Goal: Task Accomplishment & Management: Complete application form

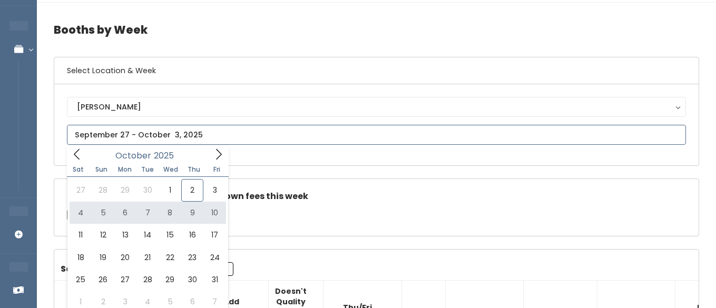
type input "October 4 to October 10"
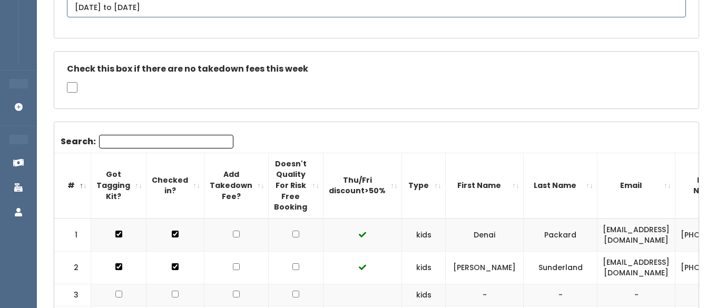
scroll to position [194, 0]
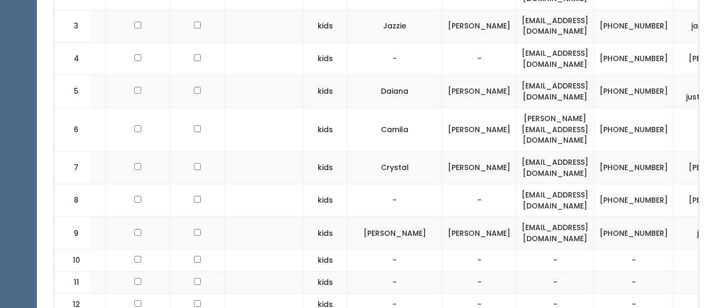
scroll to position [0, 110]
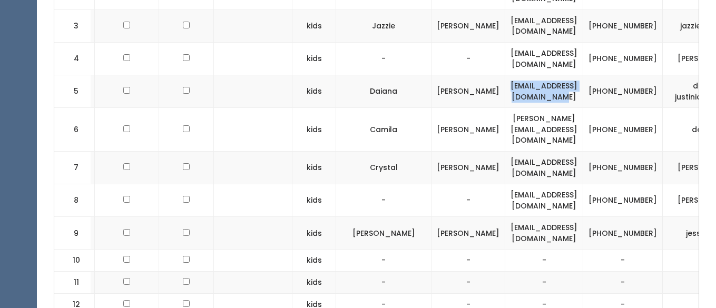
drag, startPoint x: 622, startPoint y: 90, endPoint x: 510, endPoint y: 91, distance: 112.8
click at [509, 91] on td "daianajustiniano@gmail.com" at bounding box center [544, 91] width 78 height 33
copy td "daianajustiniano@gmail.com"
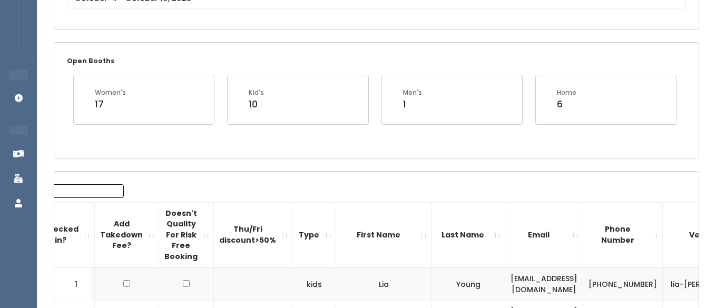
scroll to position [0, 0]
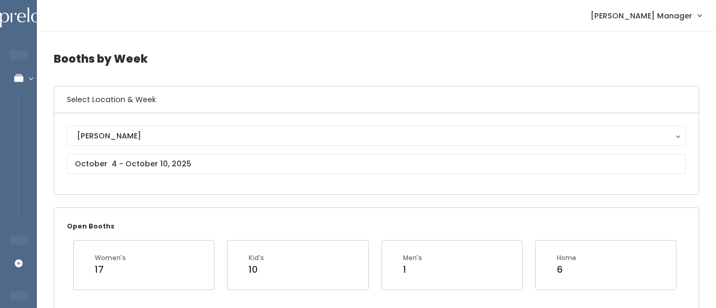
click at [0, 0] on input "2025" at bounding box center [0, 0] width 0 height 0
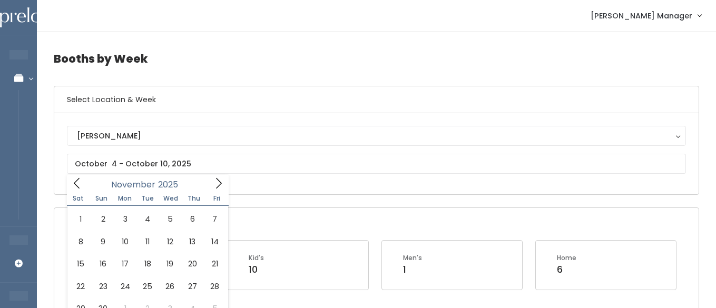
click at [210, 185] on span at bounding box center [219, 183] width 20 height 16
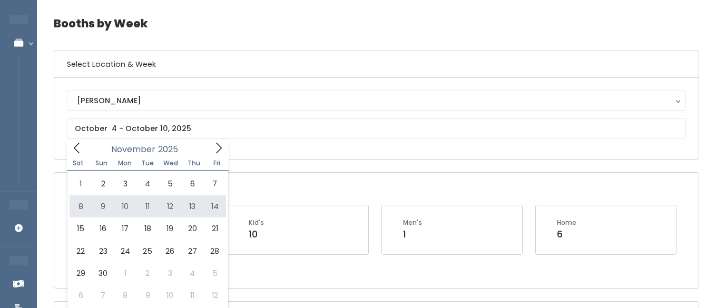
scroll to position [40, 0]
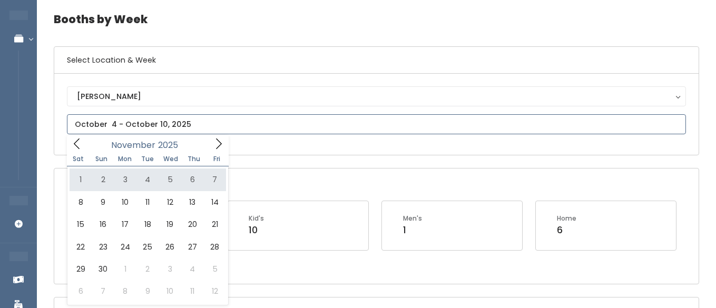
type input "November 1 to November 7"
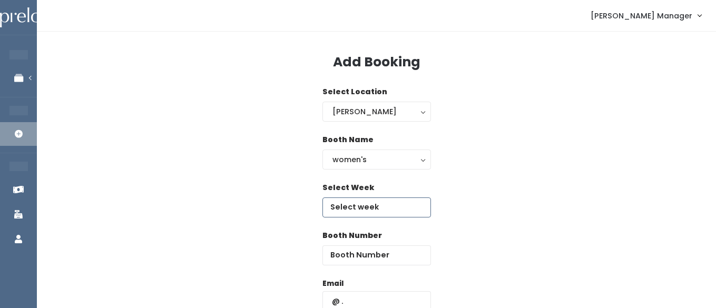
click at [355, 207] on input "text" at bounding box center [376, 208] width 109 height 20
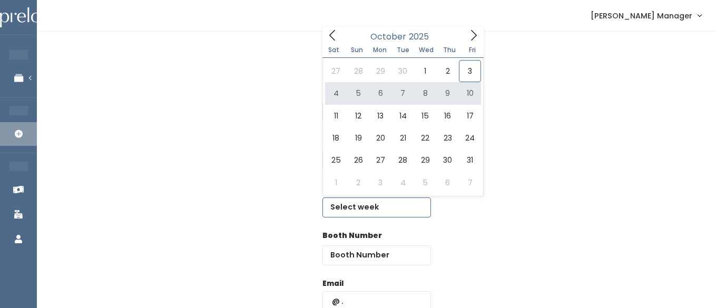
type input "October 4 to October 10"
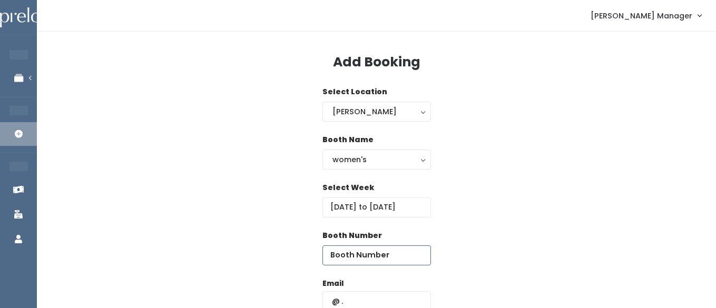
click at [399, 250] on input "number" at bounding box center [376, 256] width 109 height 20
type input "55"
click at [363, 302] on input "text" at bounding box center [376, 301] width 109 height 20
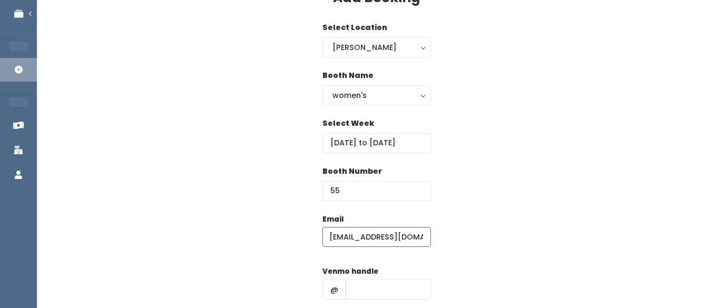
scroll to position [71, 0]
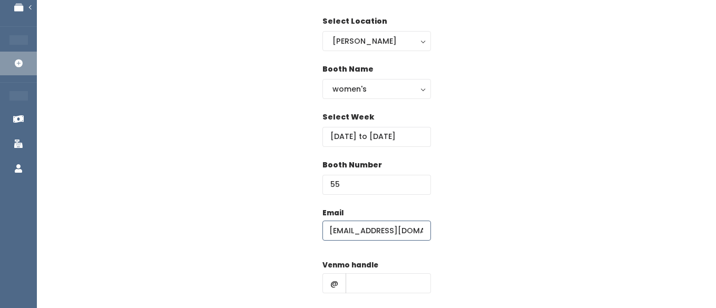
type input "teeradaless@gmail.com"
click at [366, 278] on input "text" at bounding box center [388, 283] width 85 height 20
type input "hhhh"
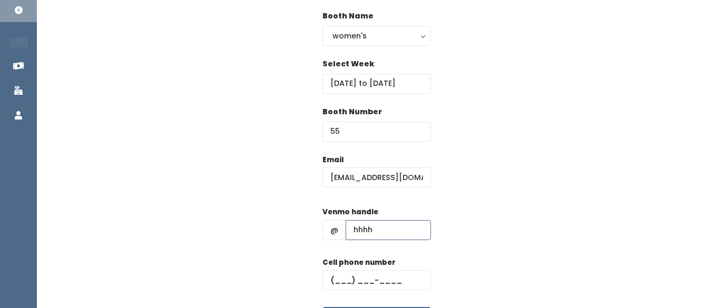
scroll to position [138, 0]
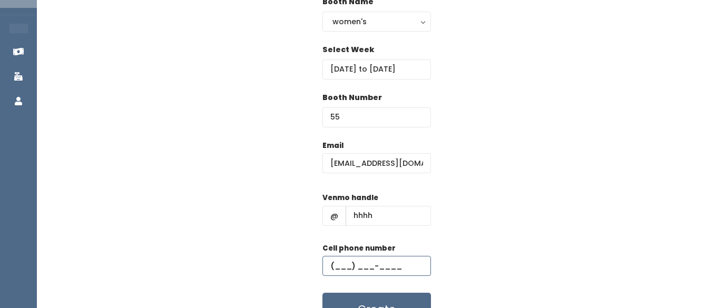
click at [379, 265] on input "text" at bounding box center [376, 266] width 109 height 20
type input "(555) 555-5555"
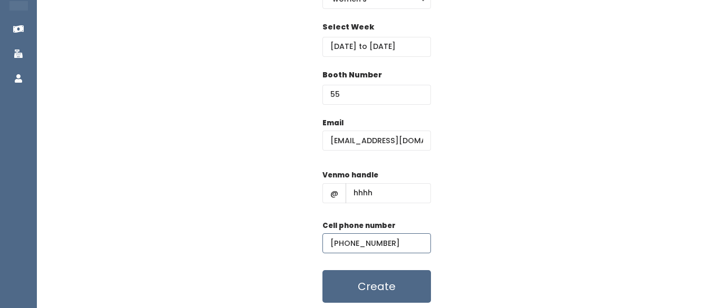
scroll to position [165, 0]
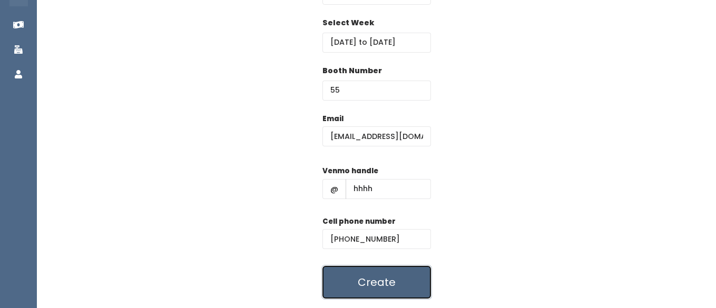
click at [407, 278] on button "Create" at bounding box center [376, 282] width 109 height 33
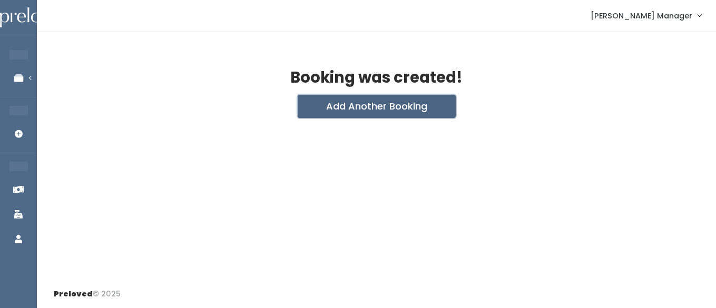
click at [336, 107] on button "Add Another Booking" at bounding box center [377, 106] width 158 height 23
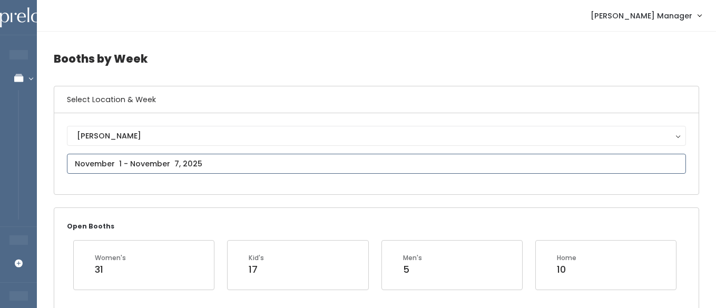
click at [149, 162] on input "text" at bounding box center [376, 164] width 619 height 20
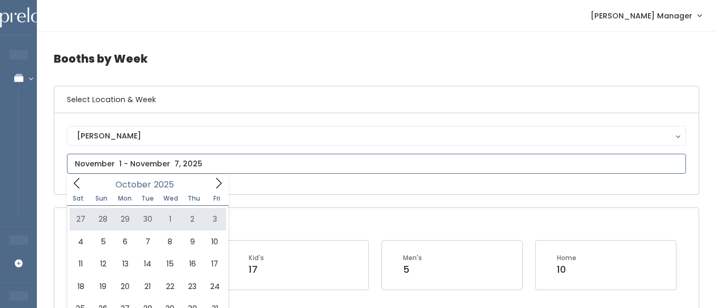
type input "September 27 to October 3"
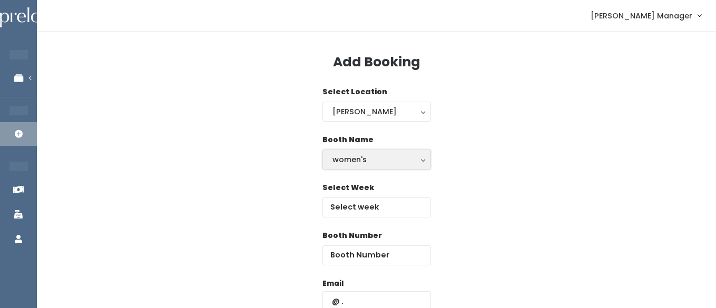
click at [360, 161] on div "women's" at bounding box center [377, 160] width 89 height 12
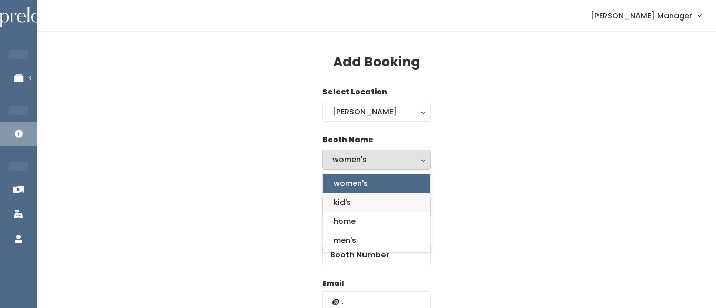
click at [346, 203] on span "kid's" at bounding box center [342, 203] width 17 height 12
select select "kids"
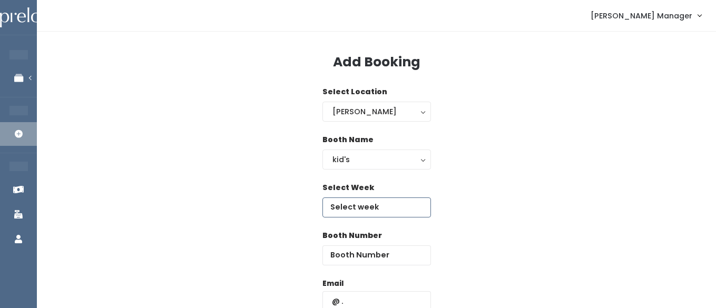
click at [358, 206] on input "text" at bounding box center [376, 208] width 109 height 20
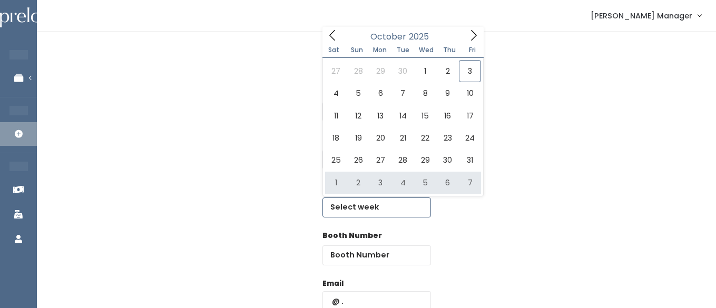
type input "[DATE] to [DATE]"
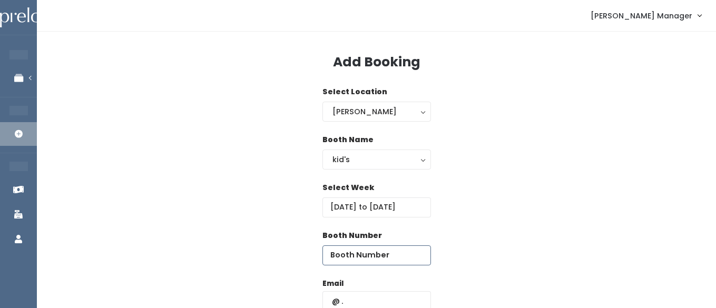
click at [403, 258] on input "number" at bounding box center [376, 256] width 109 height 20
type input "2"
click at [372, 297] on input "text" at bounding box center [376, 301] width 109 height 20
paste input "daianajustiniano@gmail.com"
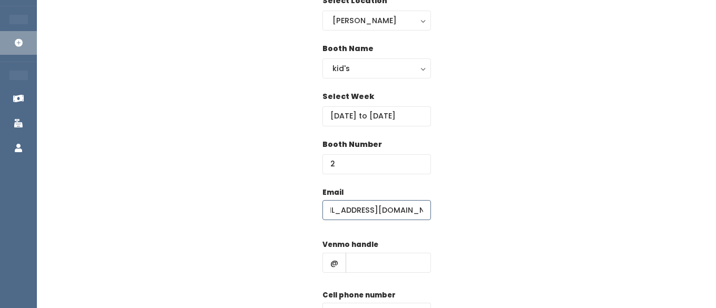
scroll to position [100, 0]
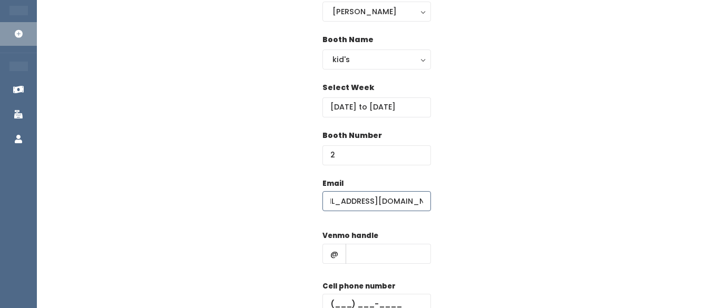
type input "[EMAIL_ADDRESS][DOMAIN_NAME]"
click at [371, 257] on input "text" at bounding box center [388, 254] width 85 height 20
type input "hhhh"
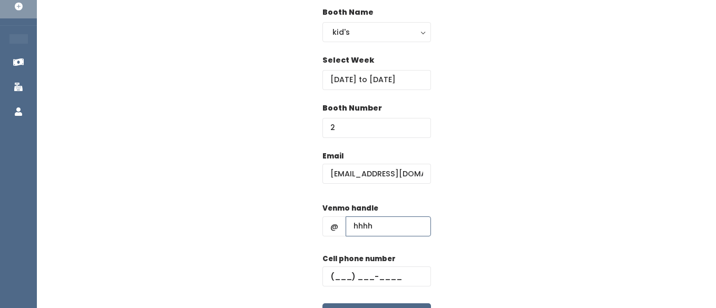
scroll to position [127, 0]
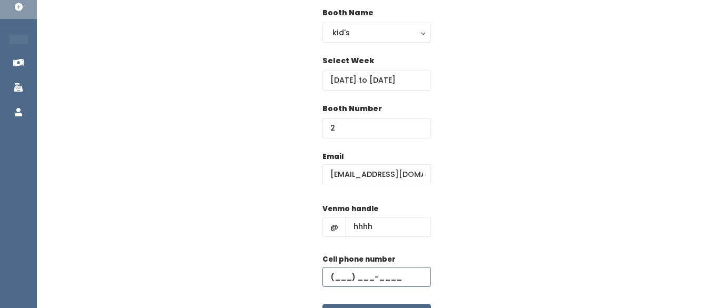
click at [360, 281] on input "text" at bounding box center [376, 277] width 109 height 20
type input "[PHONE_NUMBER]"
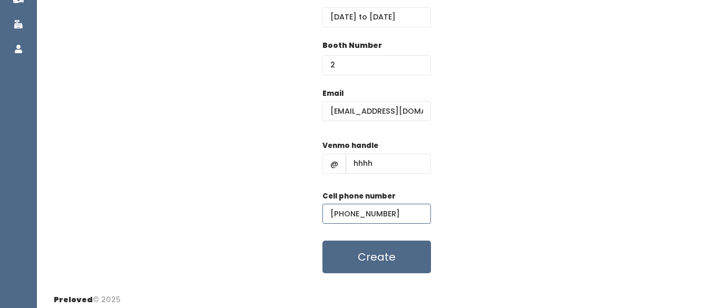
scroll to position [196, 0]
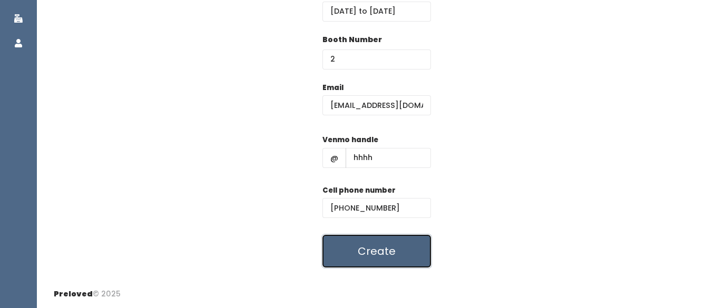
click at [366, 261] on button "Create" at bounding box center [376, 251] width 109 height 33
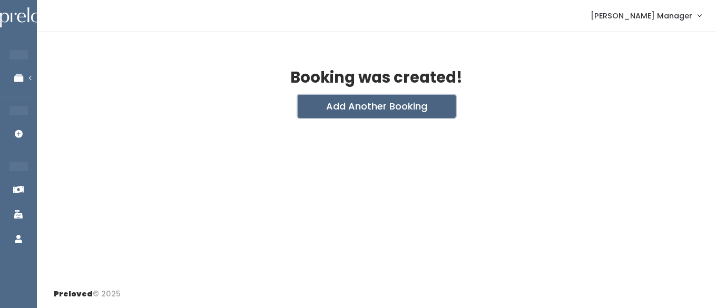
click at [338, 106] on button "Add Another Booking" at bounding box center [377, 106] width 158 height 23
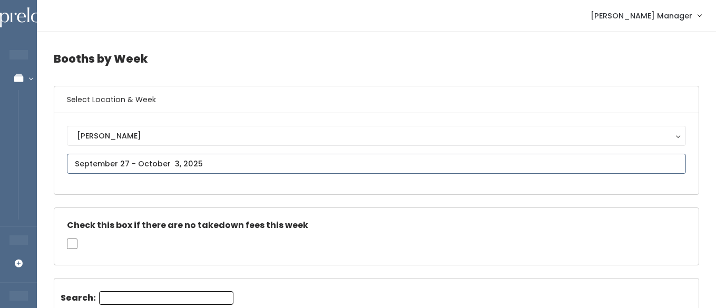
click at [138, 165] on input "text" at bounding box center [376, 164] width 619 height 20
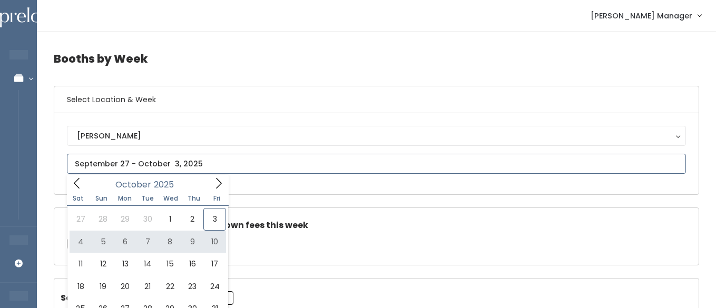
type input "October 4 to October 10"
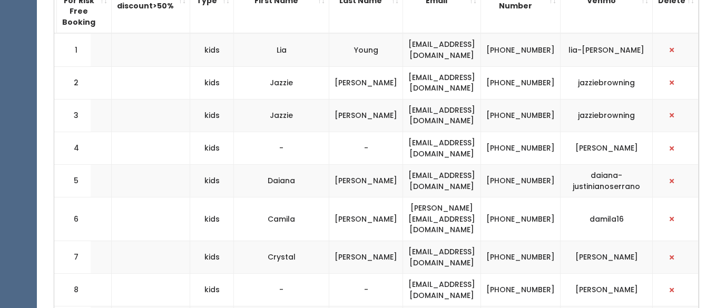
scroll to position [0, 219]
click at [677, 178] on button "button" at bounding box center [672, 181] width 14 height 14
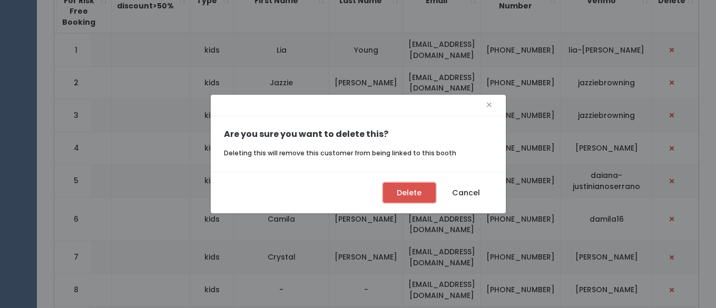
click at [419, 196] on button "Delete" at bounding box center [409, 193] width 53 height 20
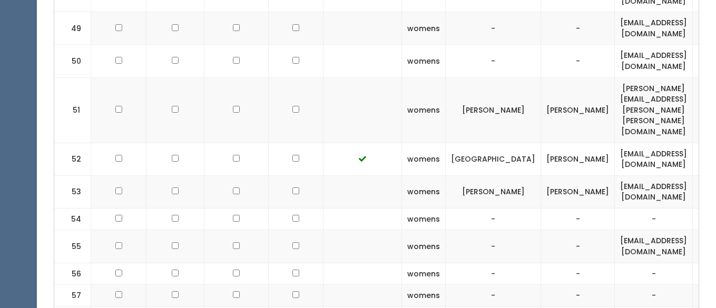
scroll to position [1832, 0]
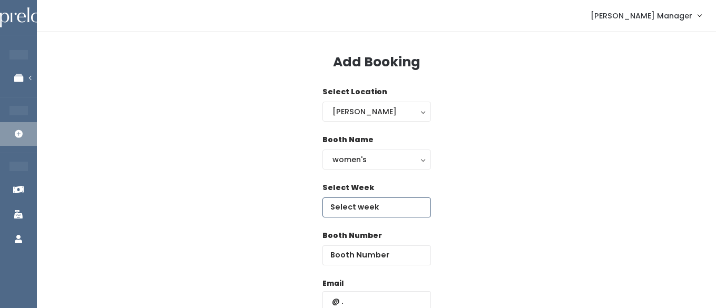
click at [355, 211] on input "text" at bounding box center [376, 208] width 109 height 20
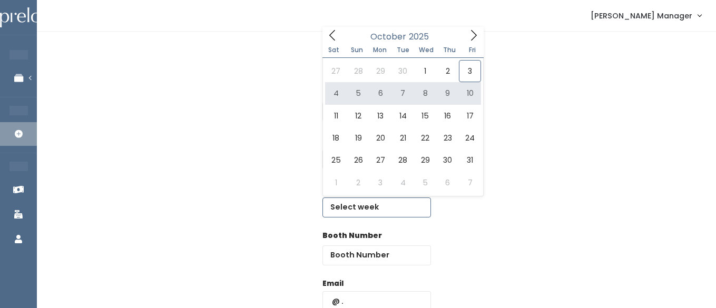
type input "October 4 to October 10"
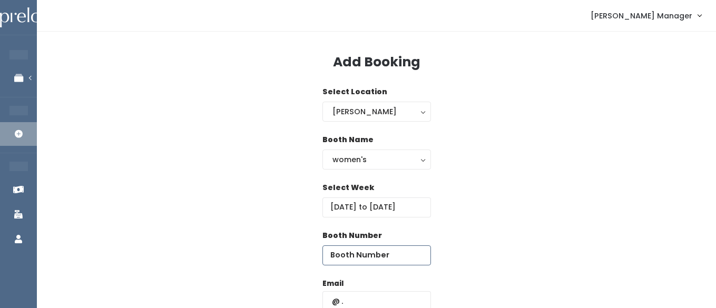
click at [397, 254] on input "number" at bounding box center [376, 256] width 109 height 20
type input "56"
click at [367, 300] on input "text" at bounding box center [376, 301] width 109 height 20
type input "katelynrice091@gmail.com"
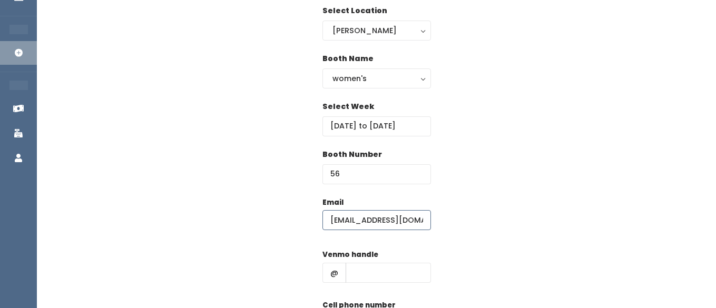
scroll to position [112, 0]
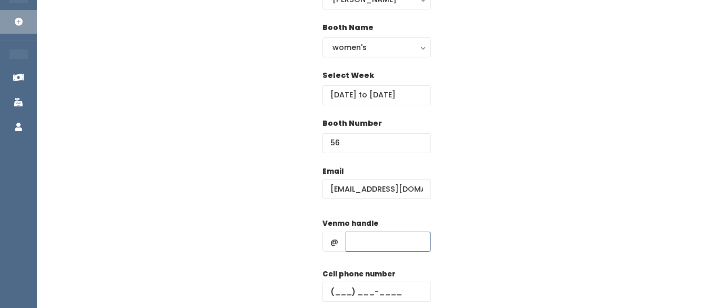
click at [363, 246] on input "text" at bounding box center [388, 242] width 85 height 20
type input "hhhh"
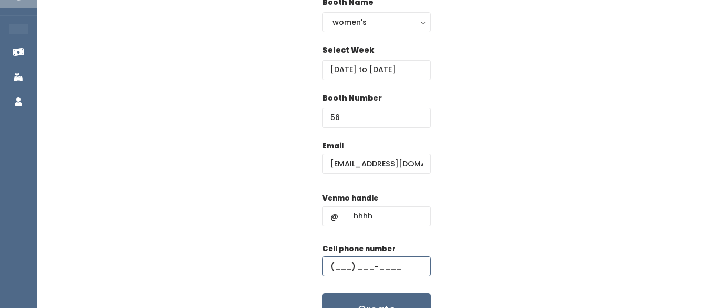
click at [358, 273] on input "text" at bounding box center [376, 267] width 109 height 20
type input "(555) 555-5555"
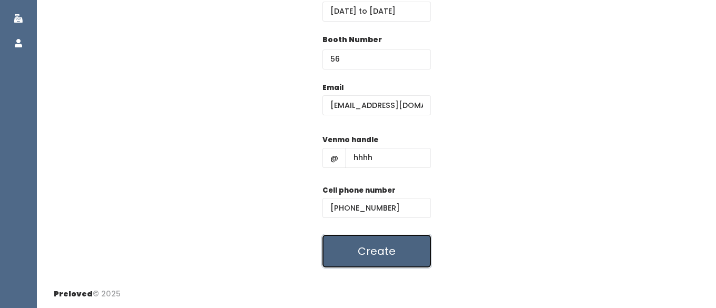
click at [364, 263] on button "Create" at bounding box center [376, 251] width 109 height 33
